Goal: Go to known website: Go to known website

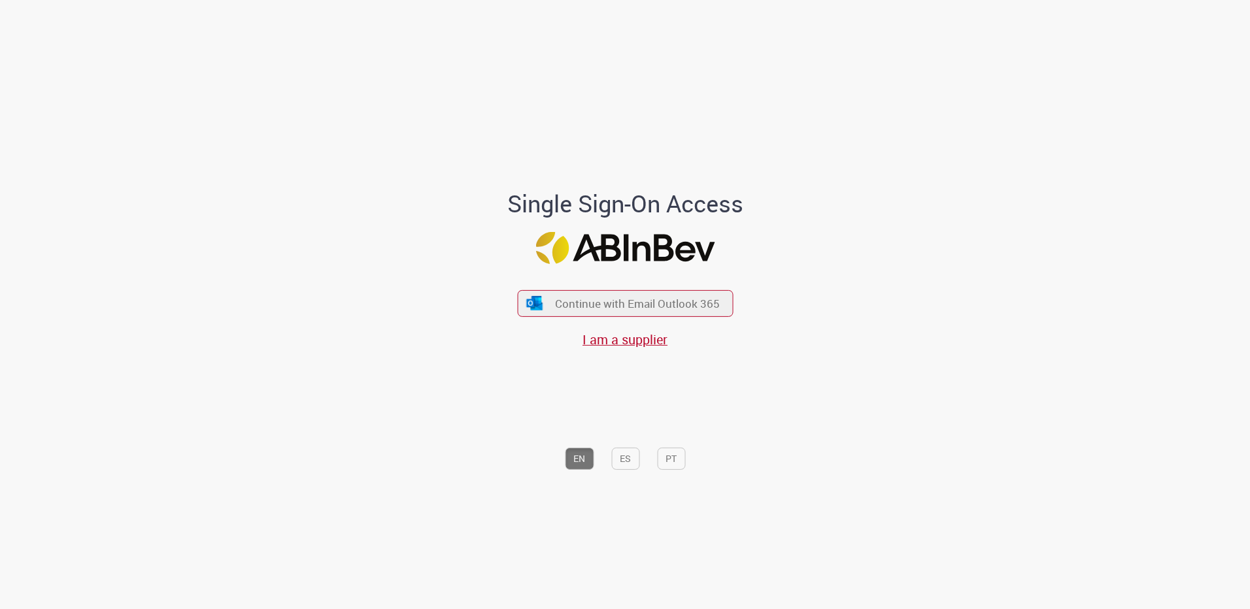
click at [611, 289] on div "Continue with Email Outlook 365 I am a supplier" at bounding box center [625, 313] width 216 height 73
click at [619, 296] on span "Continue with Email Outlook 365" at bounding box center [638, 303] width 168 height 15
click at [575, 296] on span "Continue with Email Outlook 365" at bounding box center [638, 303] width 168 height 15
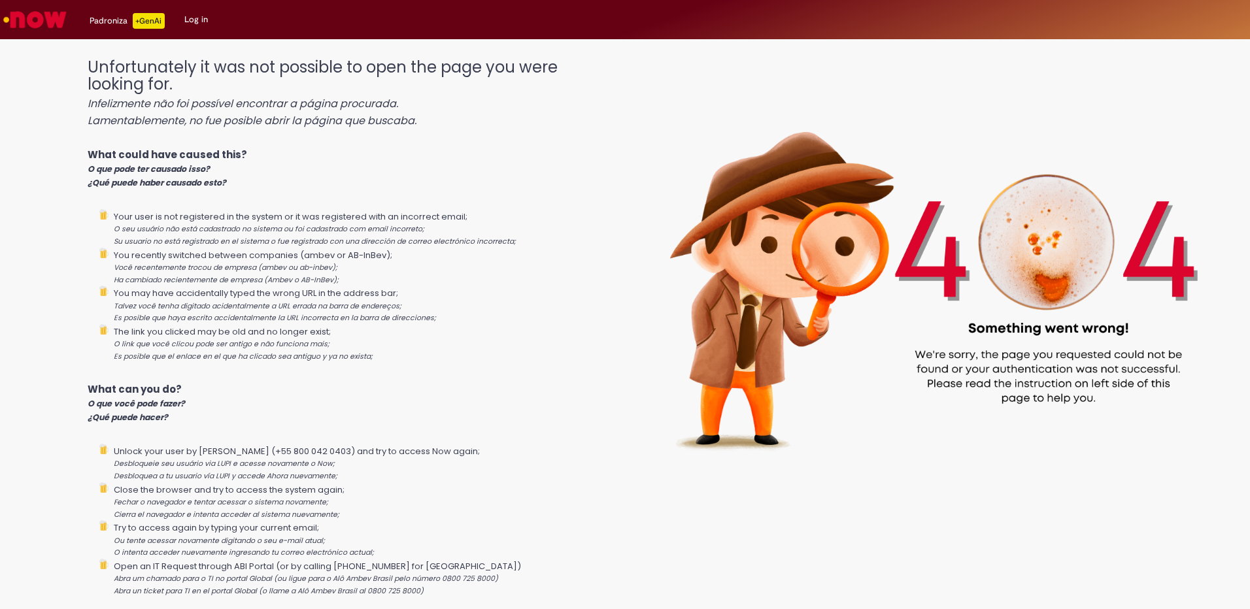
scroll to position [35, 0]
